Goal: Task Accomplishment & Management: Complete application form

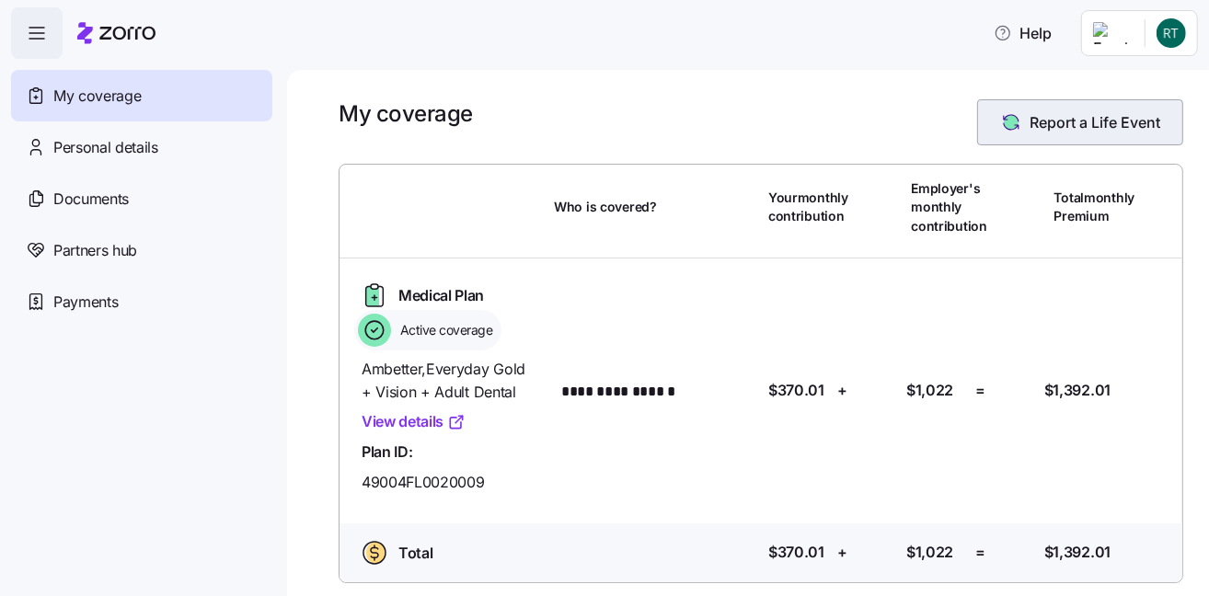
click at [1097, 121] on span "Report a Life Event" at bounding box center [1094, 122] width 131 height 22
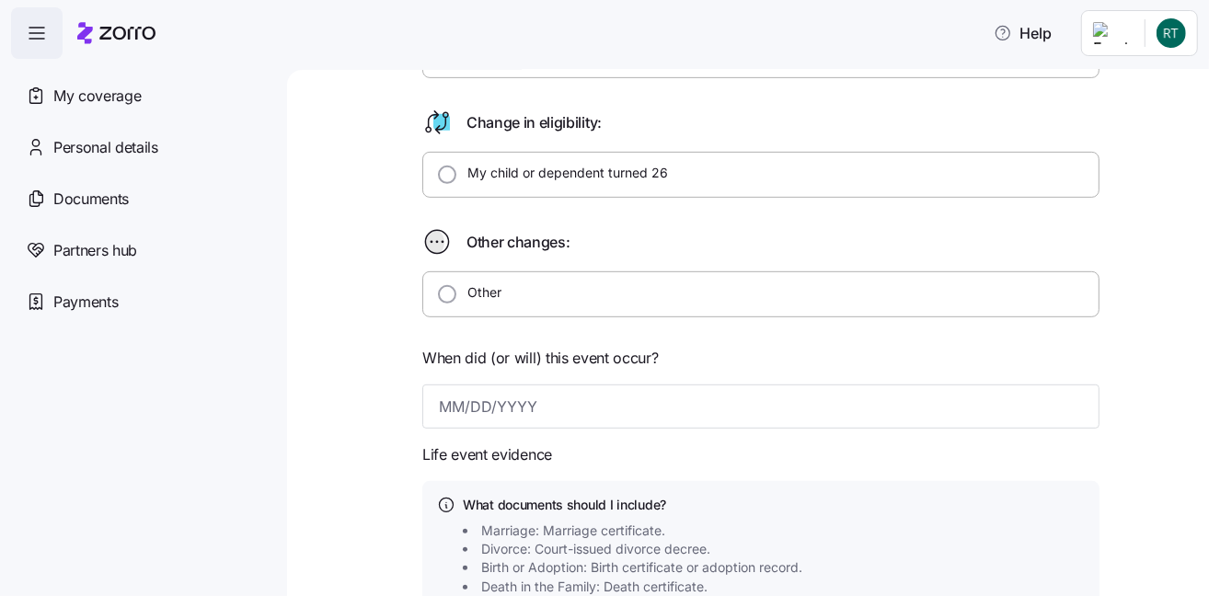
scroll to position [495, 0]
